Goal: Information Seeking & Learning: Learn about a topic

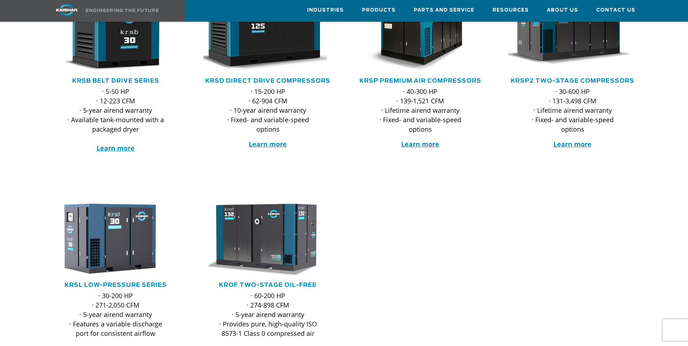
scroll to position [185, 0]
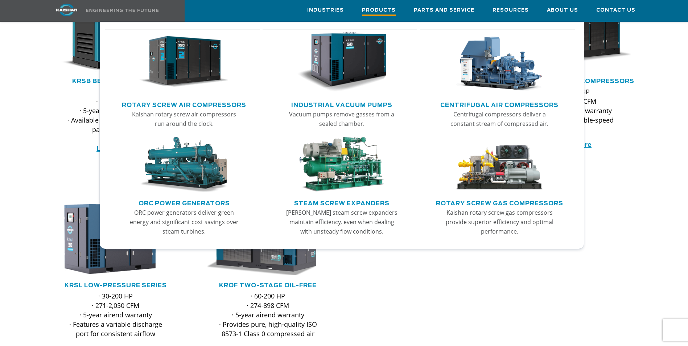
click at [386, 7] on span "Products" at bounding box center [379, 11] width 34 height 10
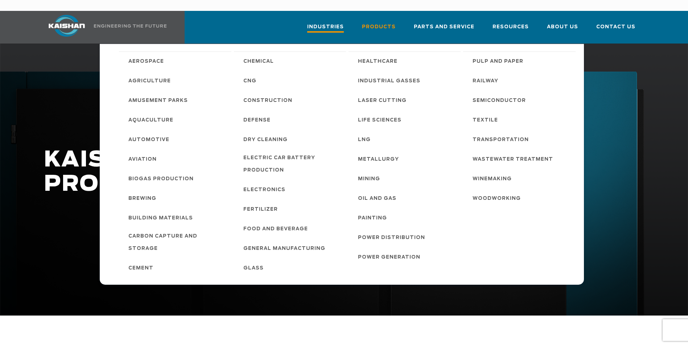
click at [339, 23] on span "Industries" at bounding box center [325, 28] width 37 height 10
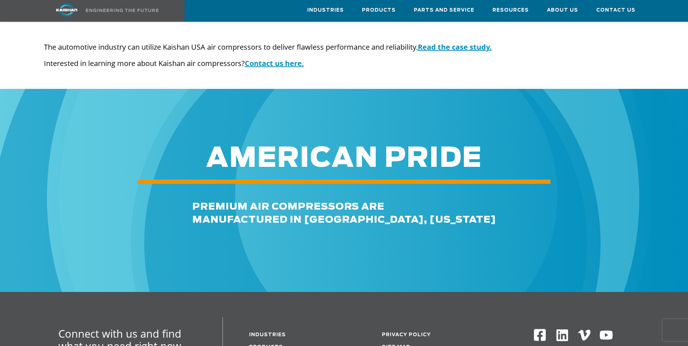
scroll to position [1051, 0]
